Goal: Book appointment/travel/reservation

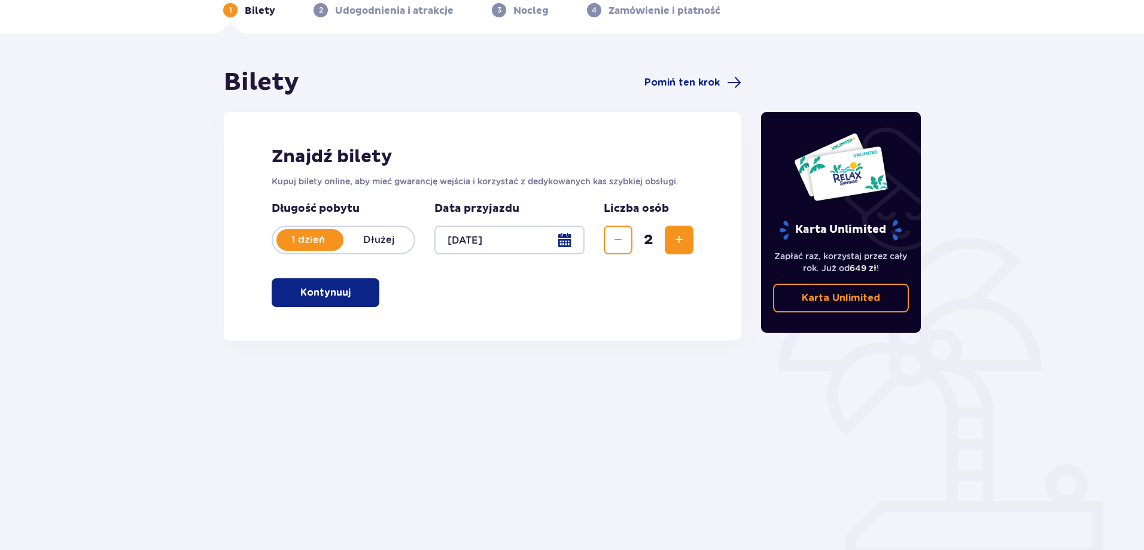
scroll to position [60, 0]
click at [362, 296] on button "Kontynuuj" at bounding box center [326, 292] width 108 height 29
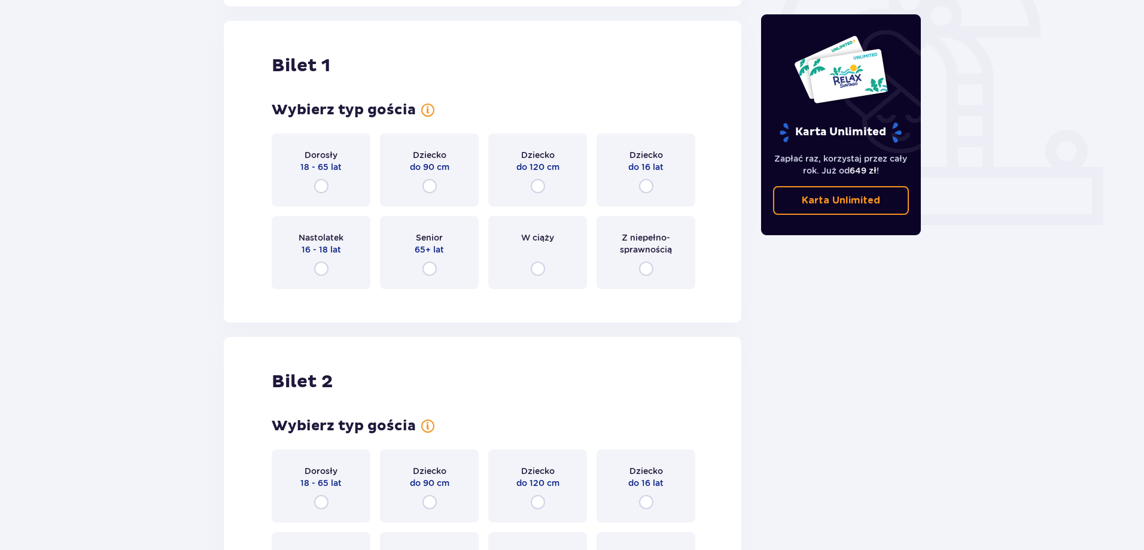
scroll to position [400, 0]
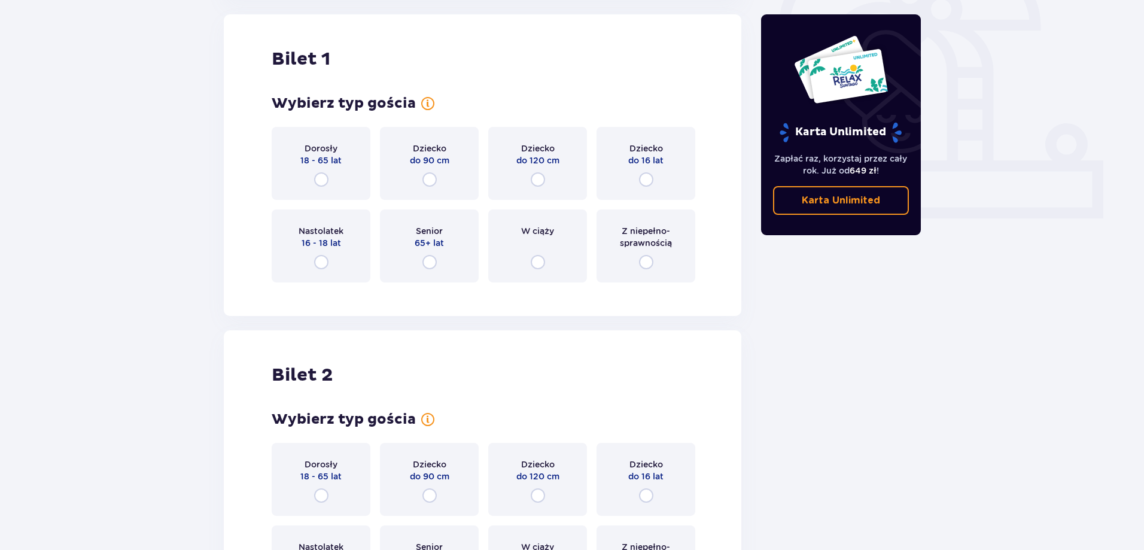
click at [321, 181] on input "radio" at bounding box center [321, 179] width 14 height 14
radio input "true"
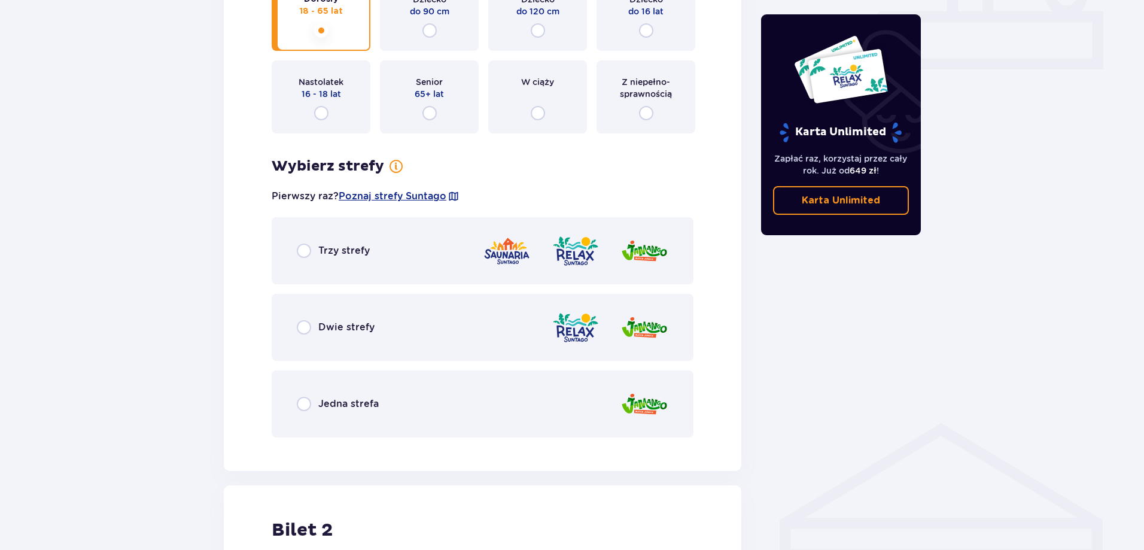
scroll to position [572, 0]
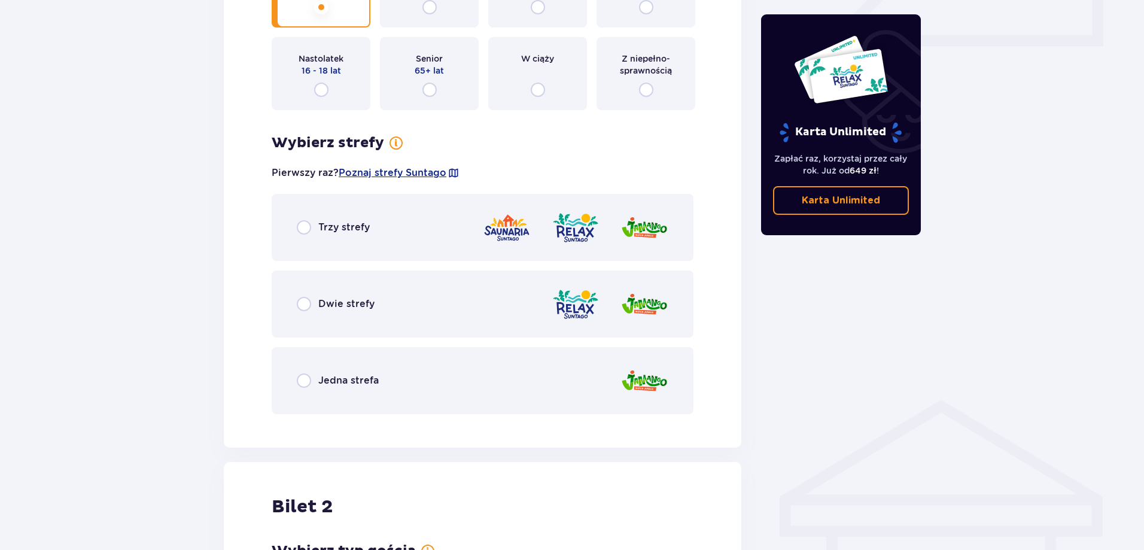
click at [305, 381] on input "radio" at bounding box center [304, 380] width 14 height 14
radio input "true"
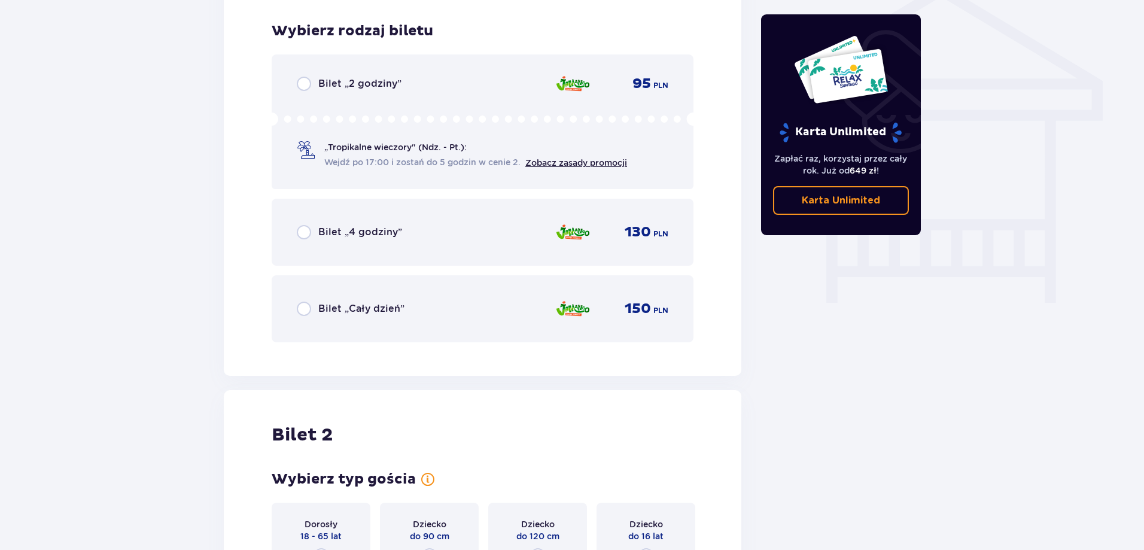
scroll to position [996, 0]
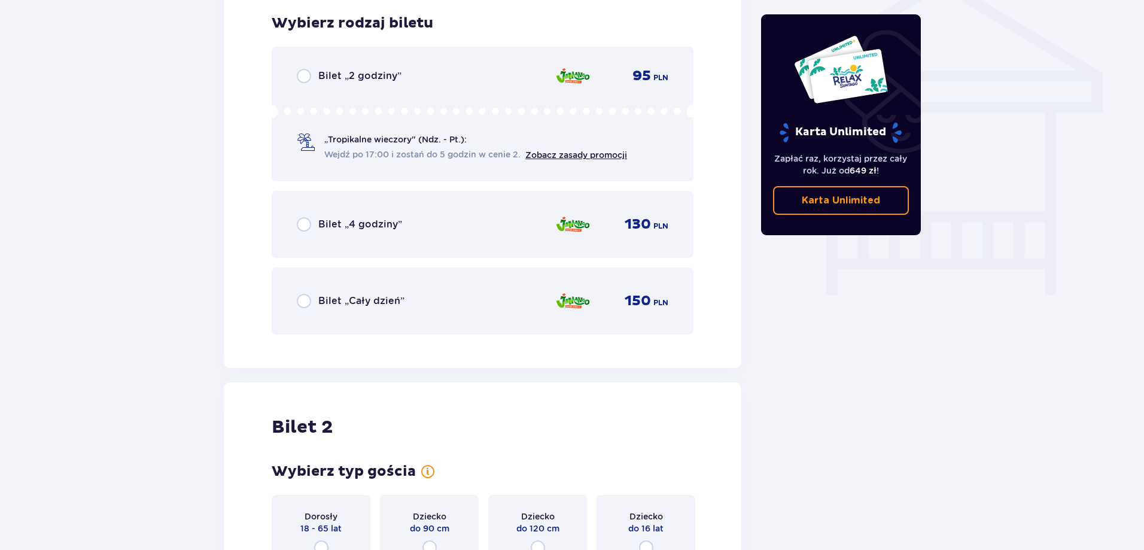
click at [304, 300] on input "radio" at bounding box center [304, 301] width 14 height 14
radio input "true"
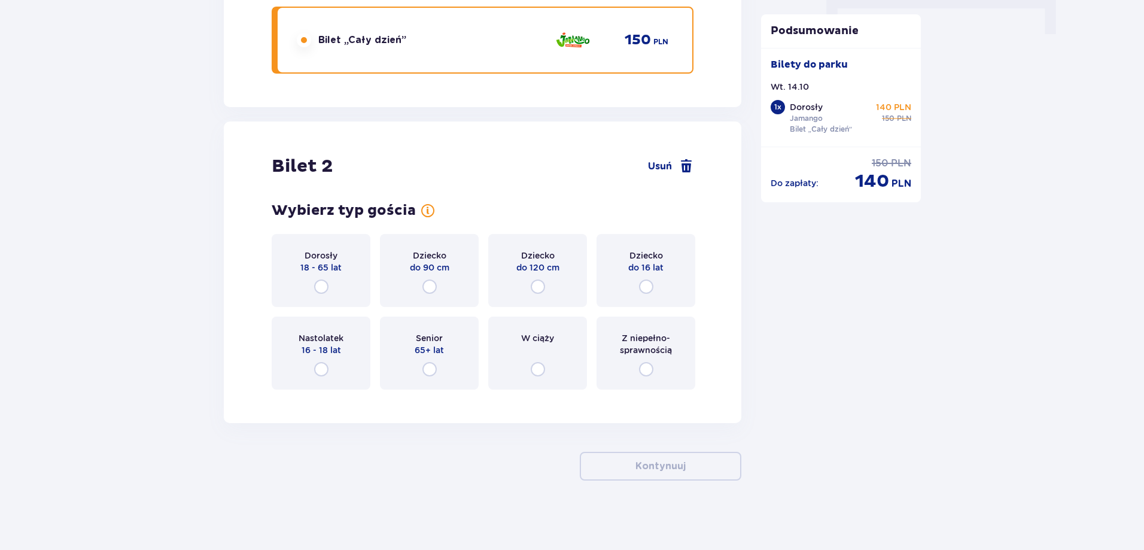
scroll to position [1259, 0]
click at [537, 284] on input "radio" at bounding box center [538, 284] width 14 height 14
radio input "true"
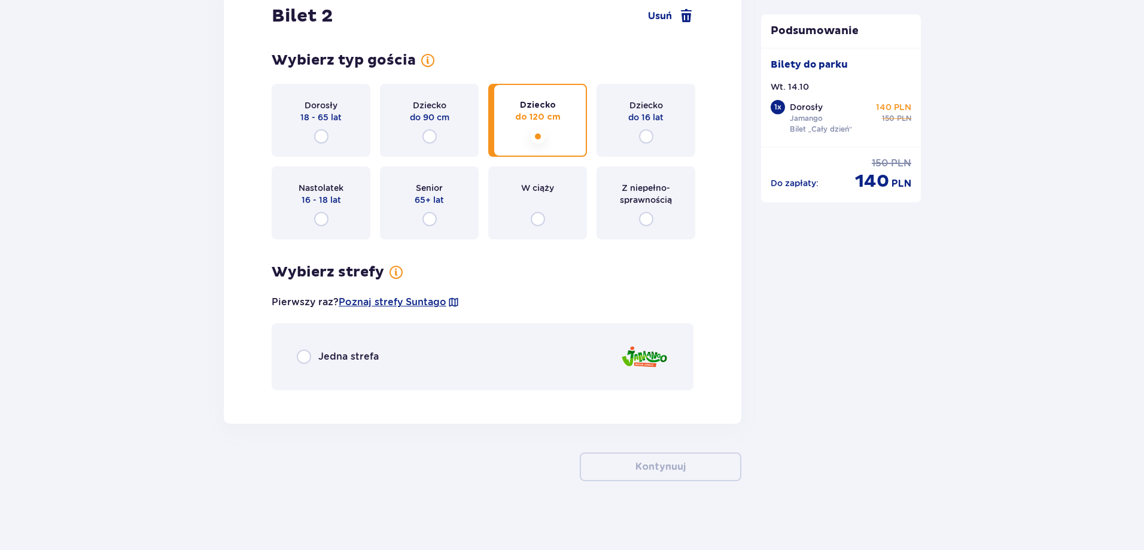
scroll to position [1410, 0]
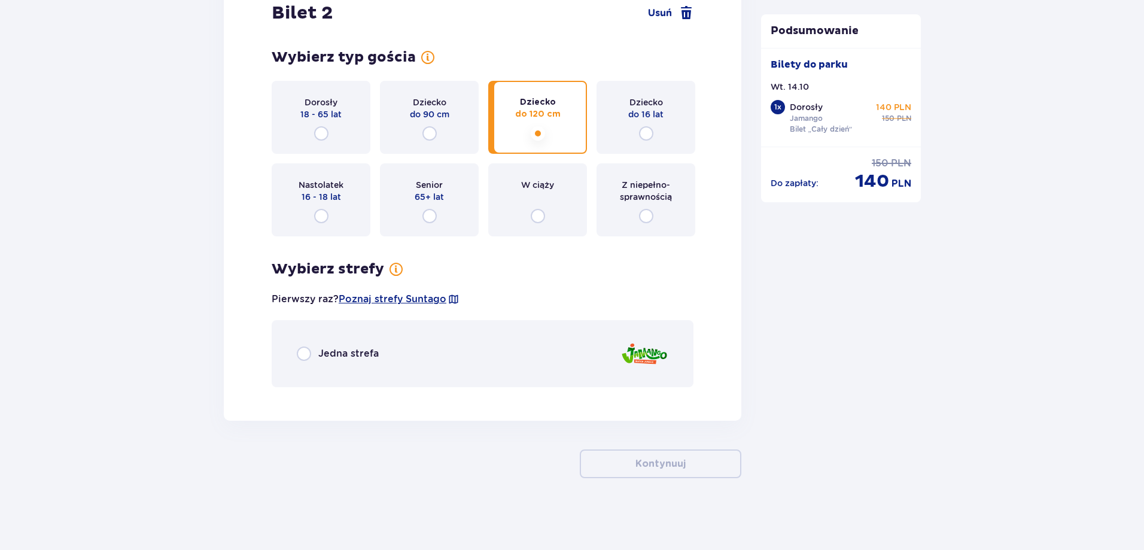
click at [307, 353] on input "radio" at bounding box center [304, 354] width 14 height 14
radio input "true"
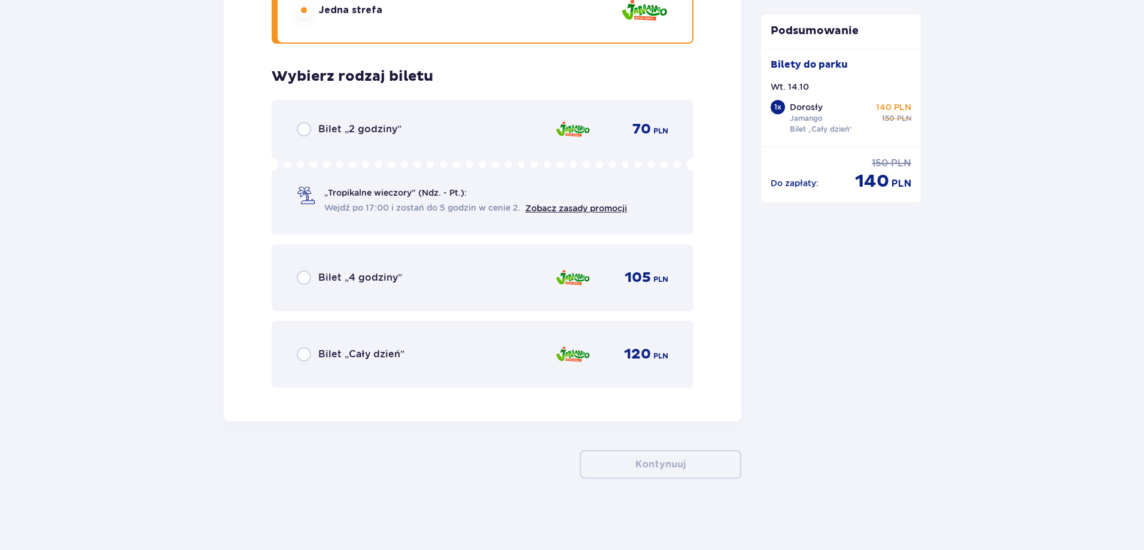
scroll to position [1754, 0]
click at [308, 354] on input "radio" at bounding box center [304, 354] width 14 height 14
radio input "true"
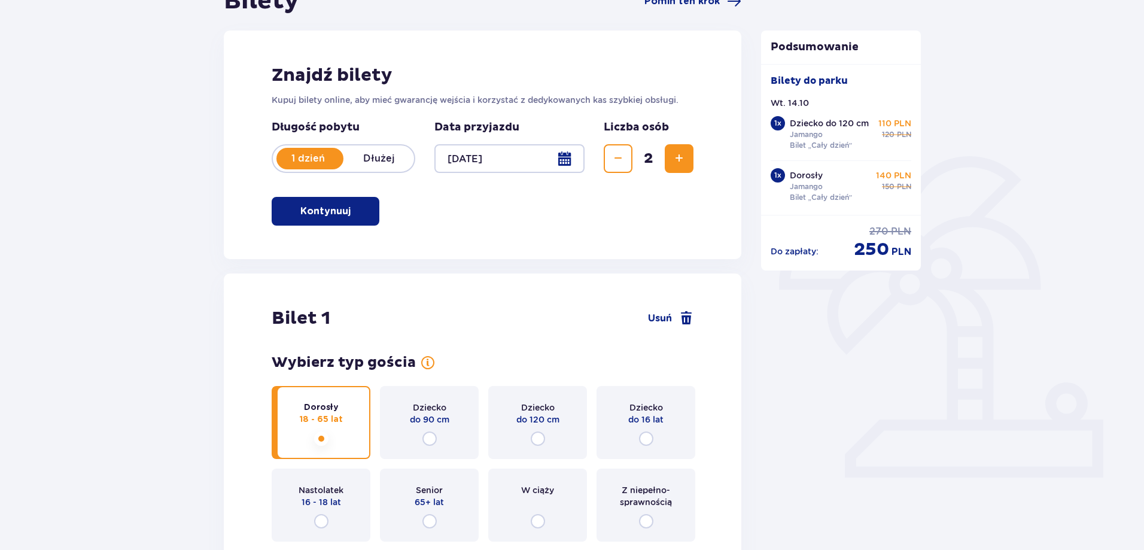
scroll to position [0, 0]
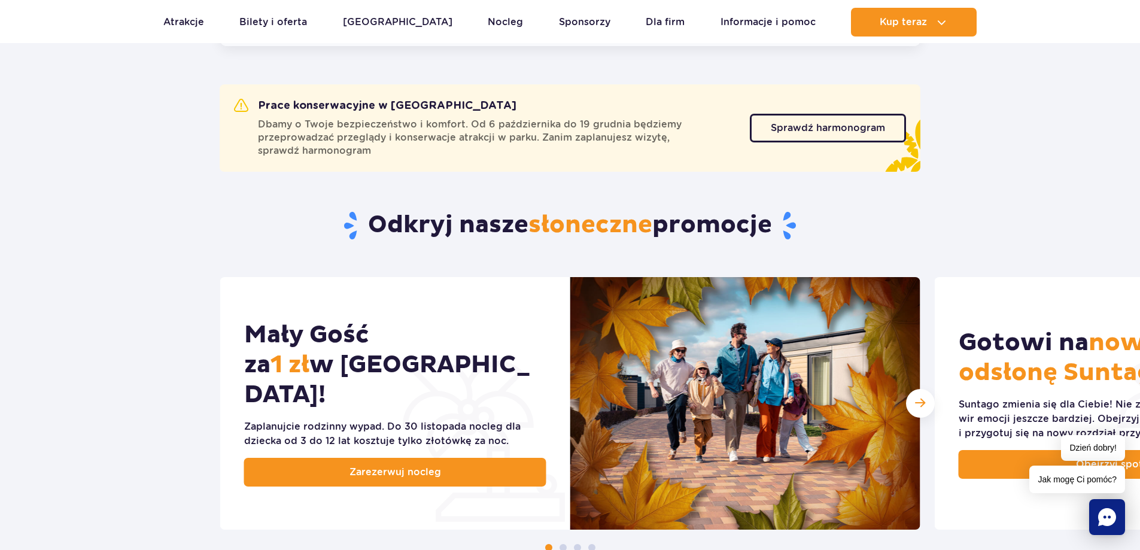
scroll to position [419, 0]
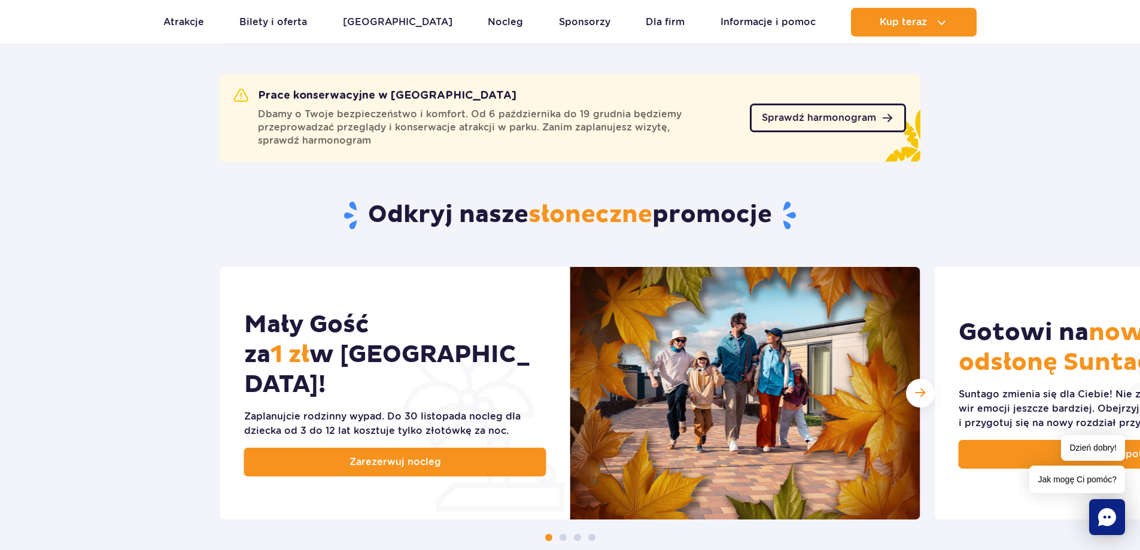
click at [865, 115] on span "Sprawdź harmonogram" at bounding box center [819, 118] width 114 height 10
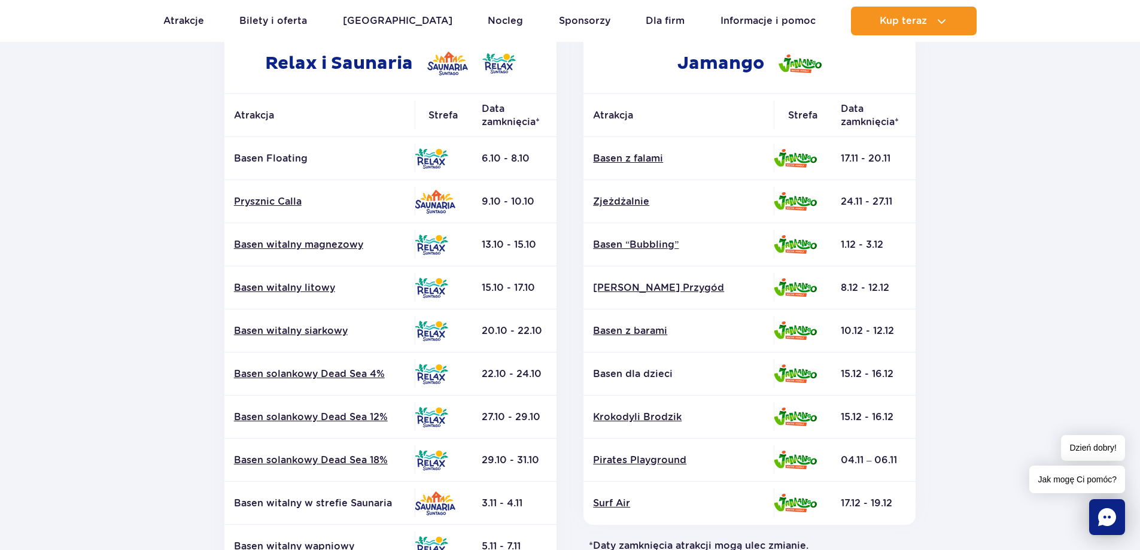
scroll to position [239, 0]
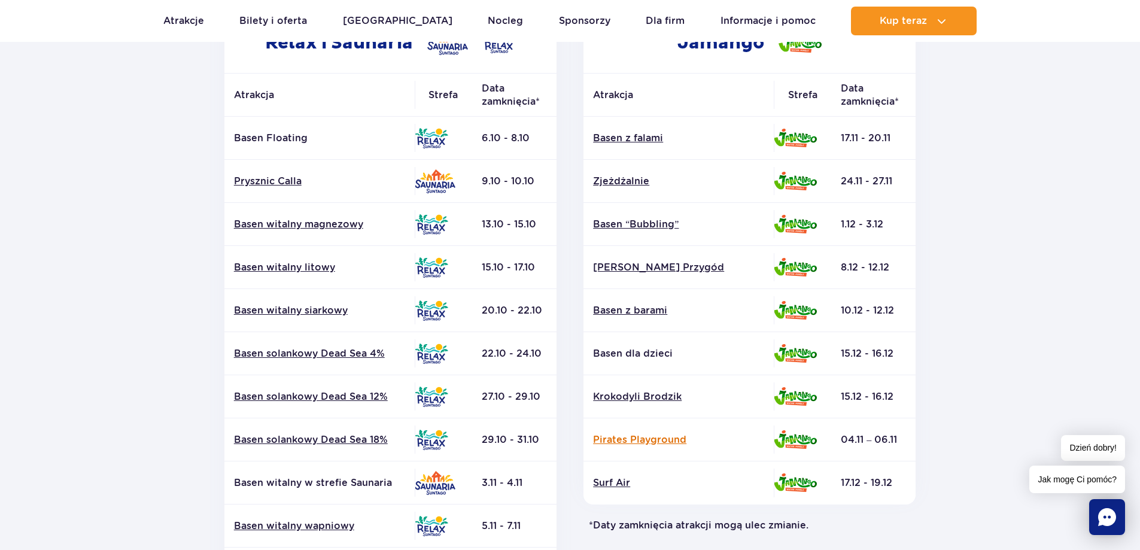
click at [657, 442] on link "Pirates Playground" at bounding box center [678, 439] width 171 height 13
